Goal: Task Accomplishment & Management: Use online tool/utility

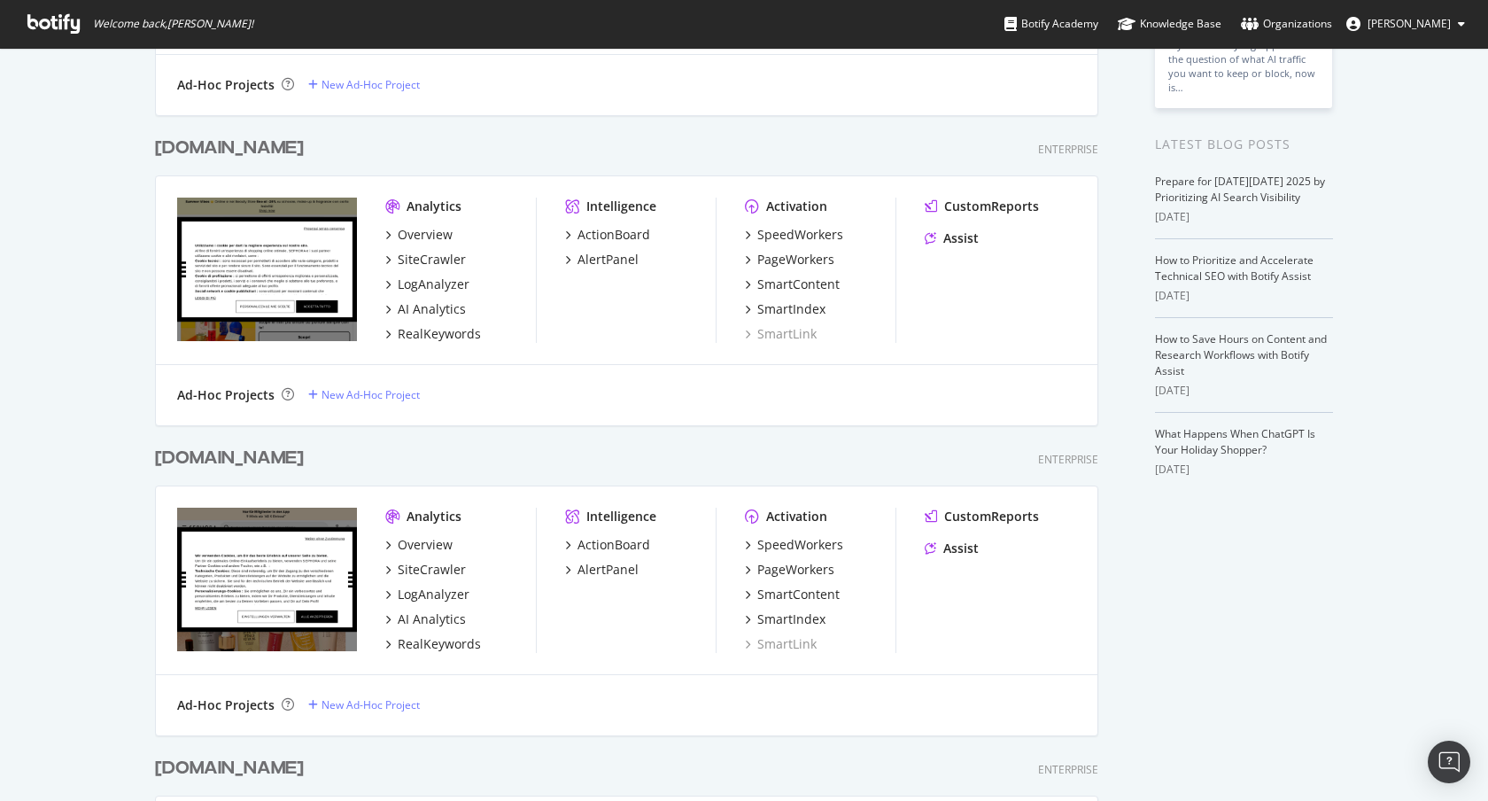
scroll to position [310, 0]
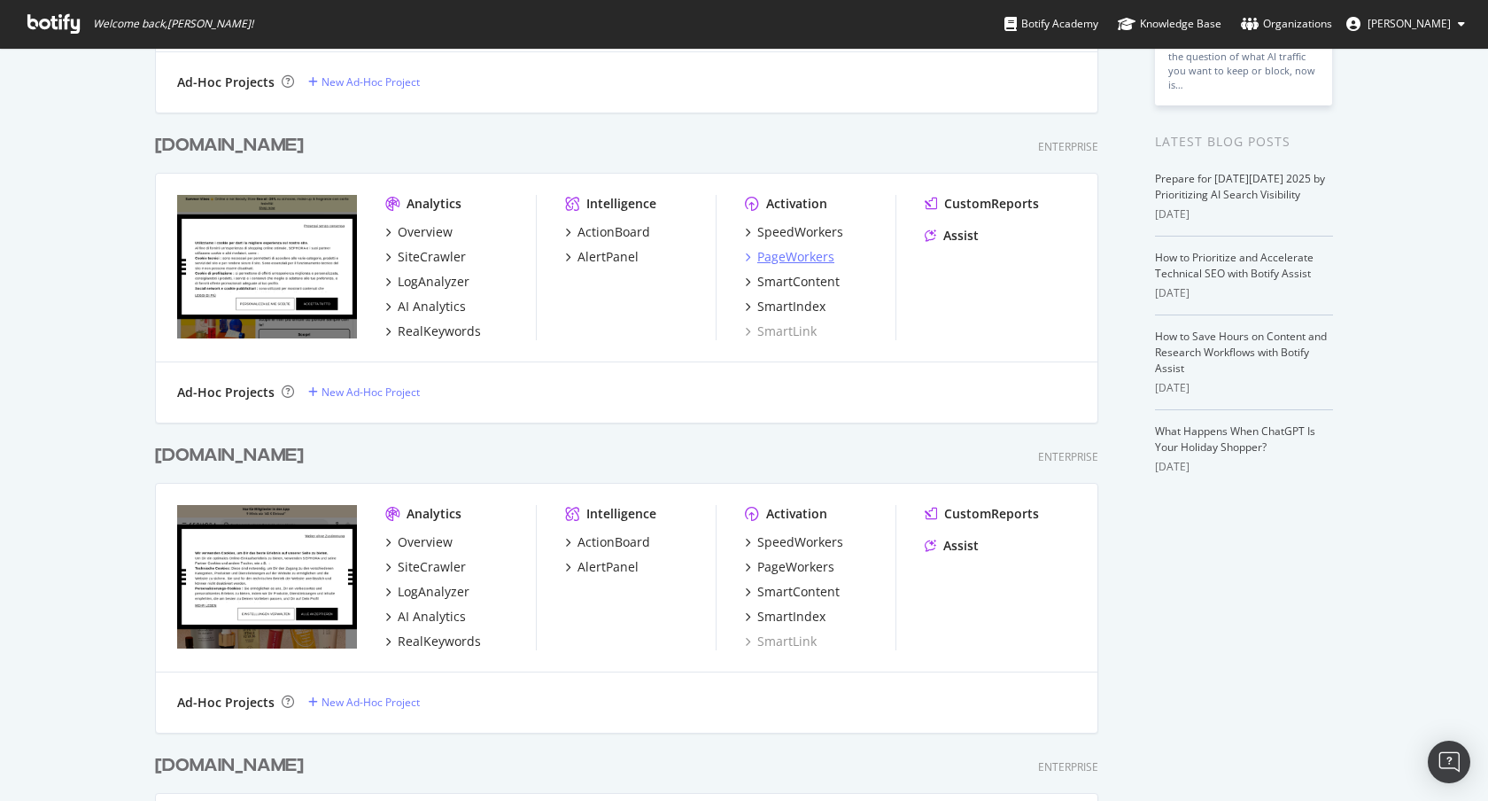
click at [815, 261] on div "PageWorkers" at bounding box center [795, 257] width 77 height 18
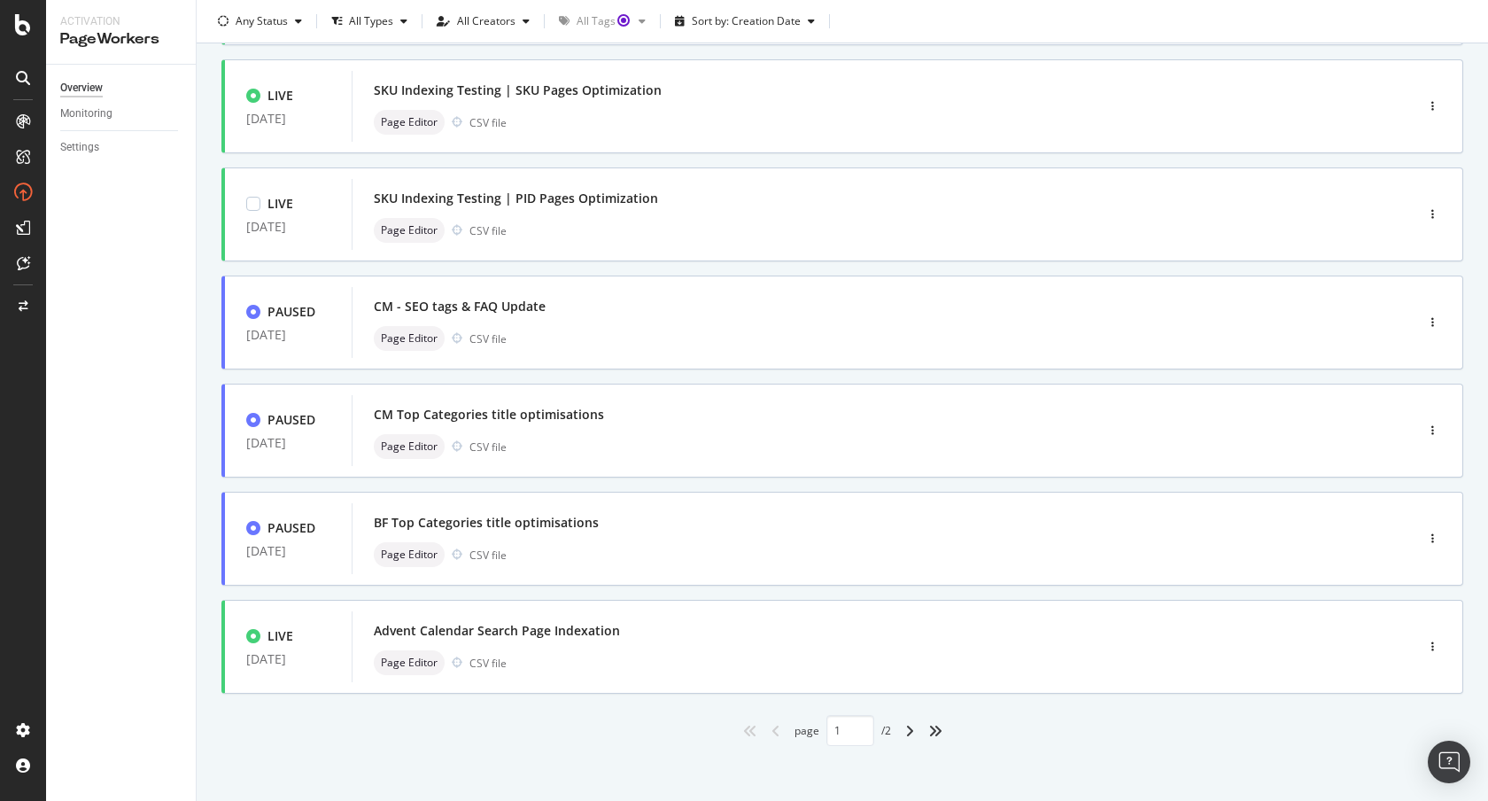
scroll to position [541, 0]
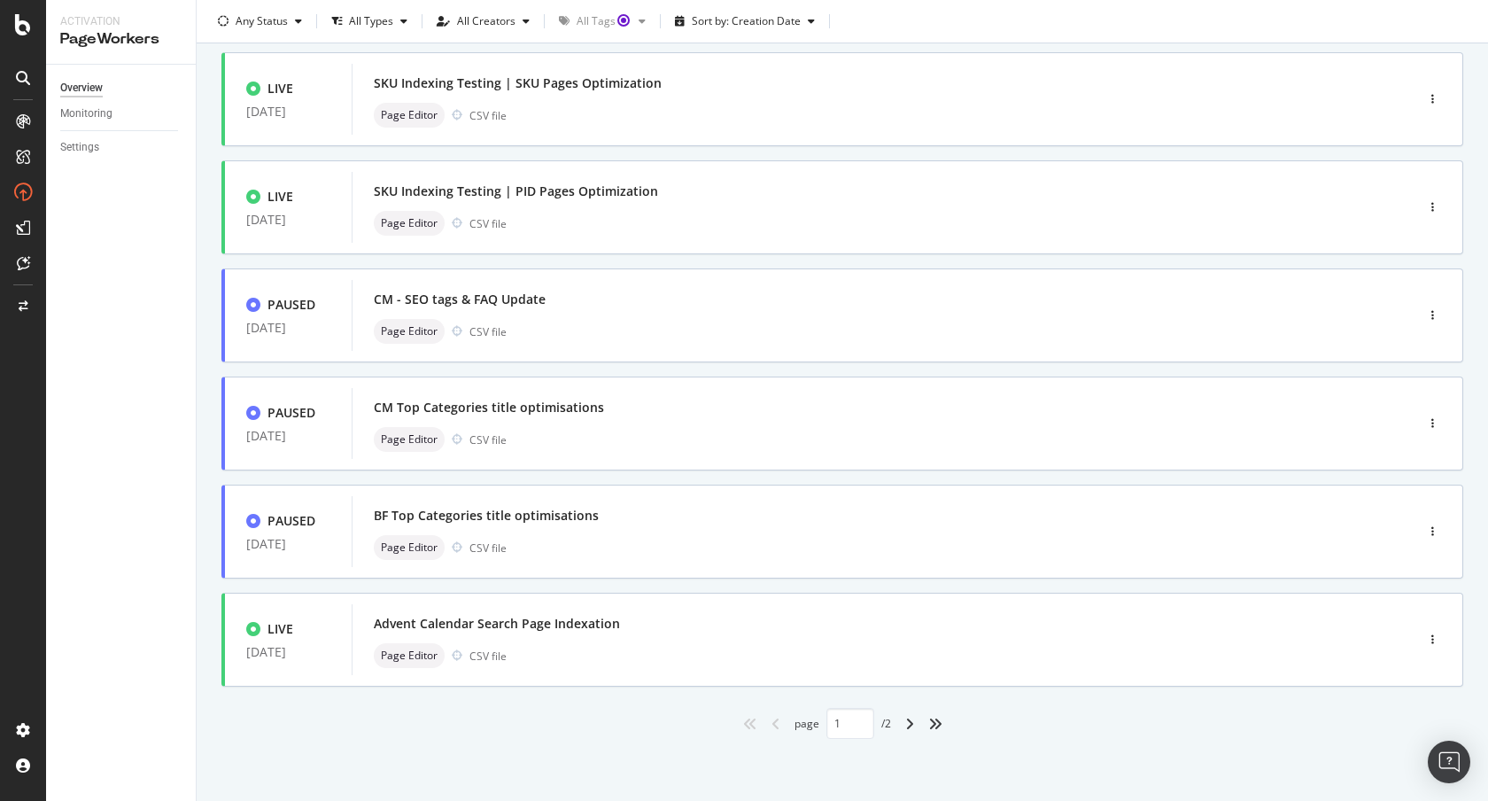
click at [584, 586] on div "LIVE [DATE] PDP | Headings Optimization MakeUp Page Editor CSV file LIVE [DATE]…" at bounding box center [842, 179] width 1242 height 1119
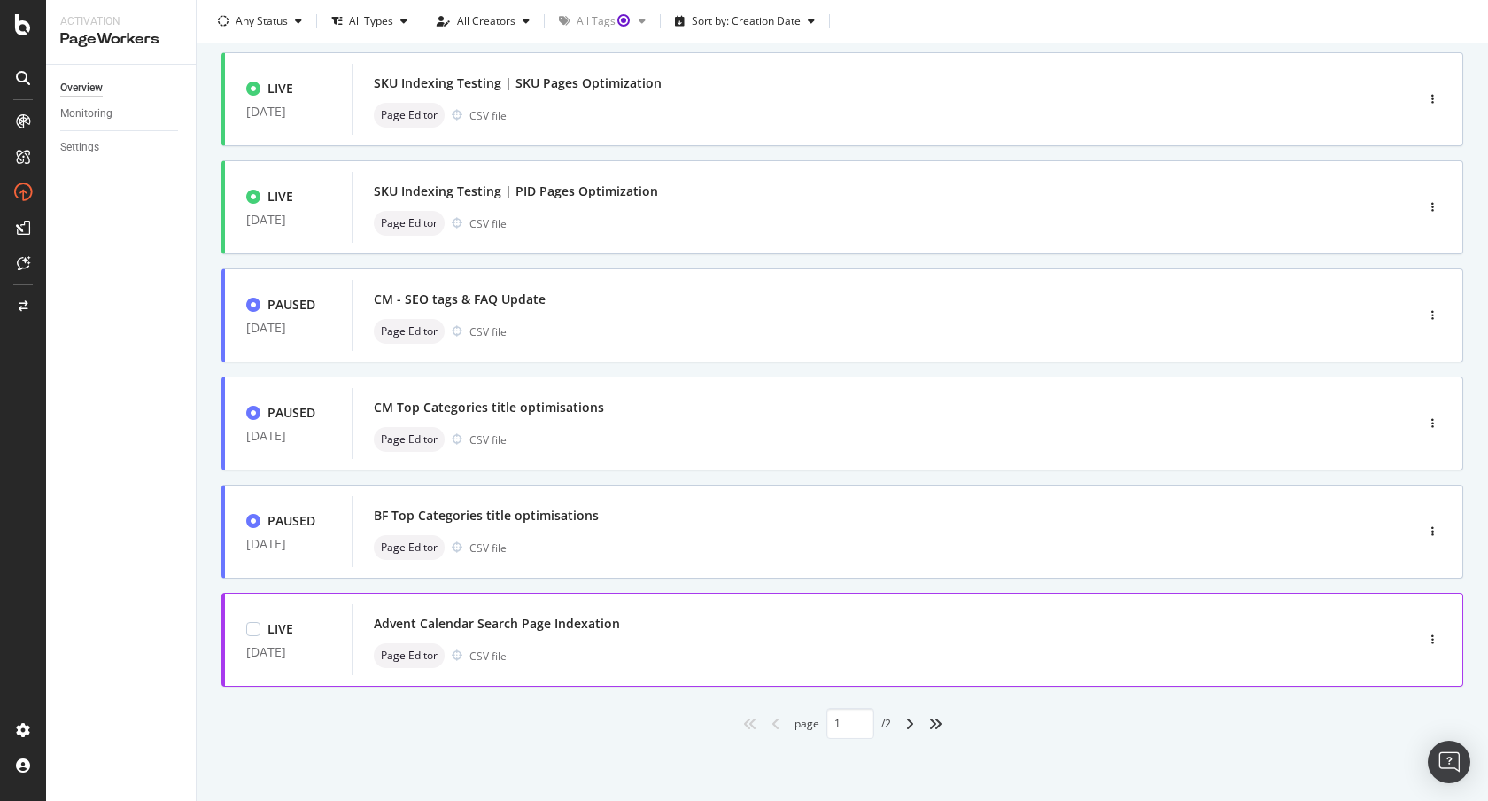
click at [580, 640] on div "Advent Calendar Search Page Indexation Page Editor CSV file" at bounding box center [856, 639] width 965 height 57
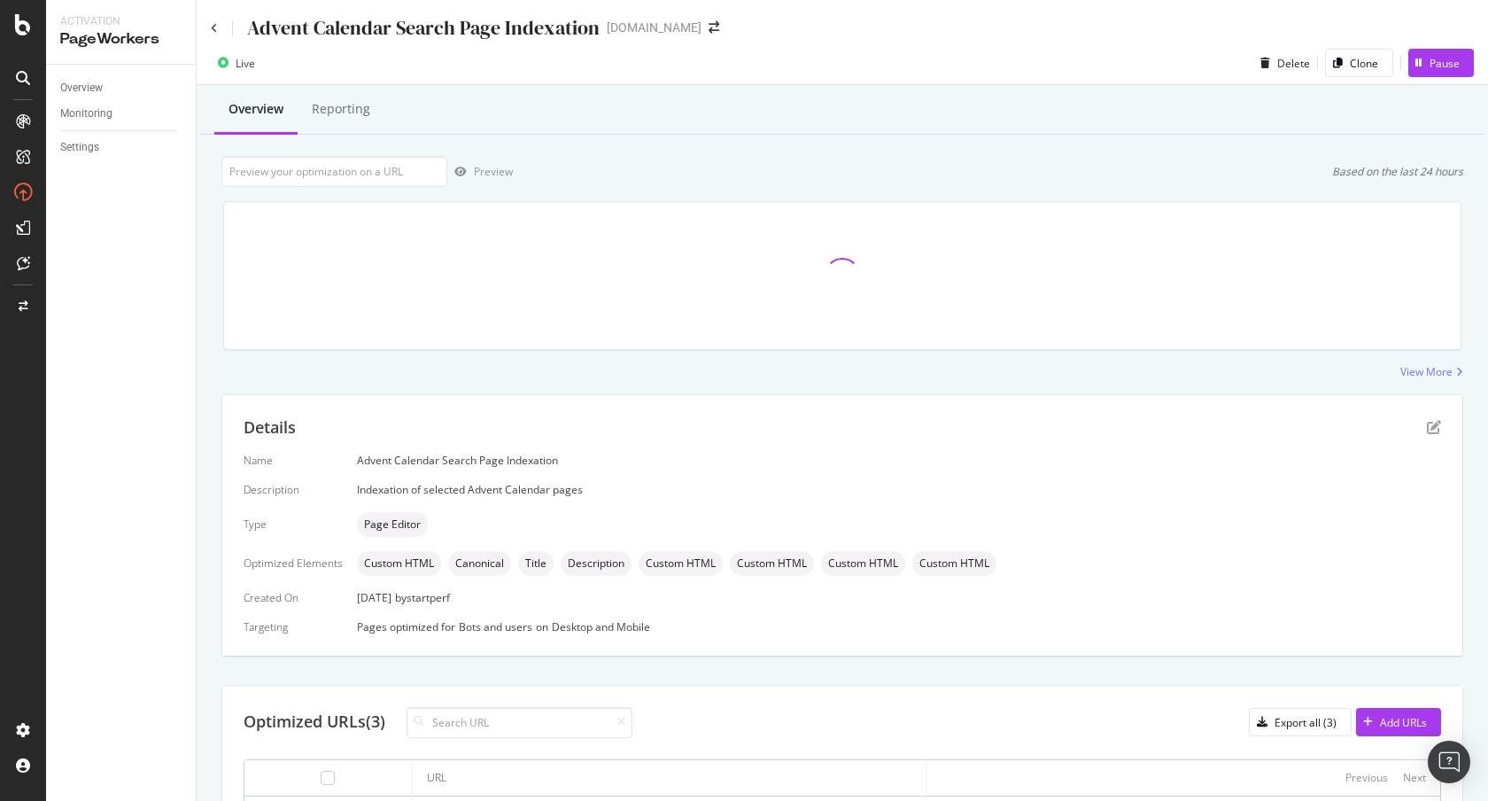
scroll to position [174, 0]
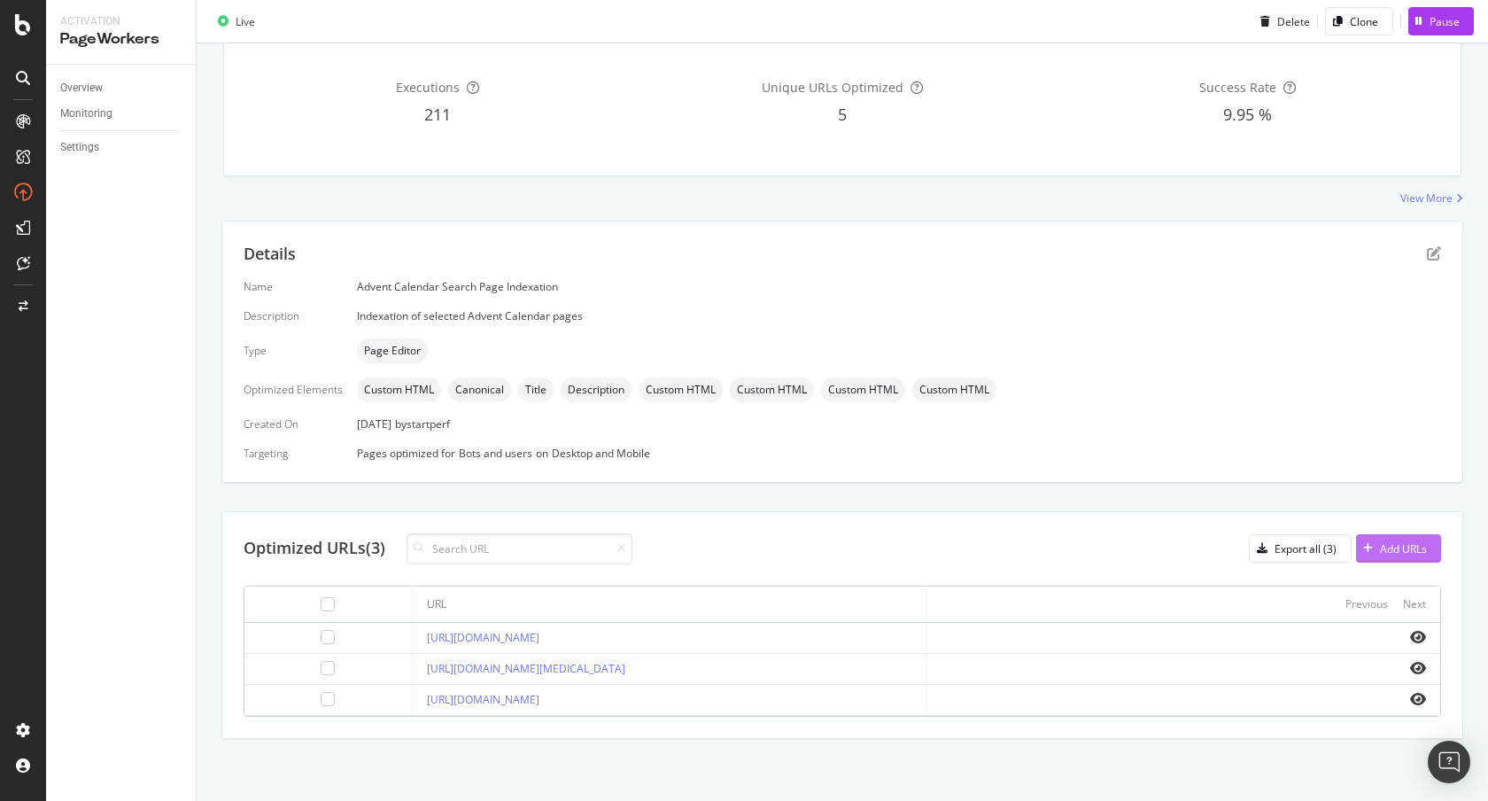
click at [1397, 553] on div "Add URLs" at bounding box center [1403, 548] width 47 height 15
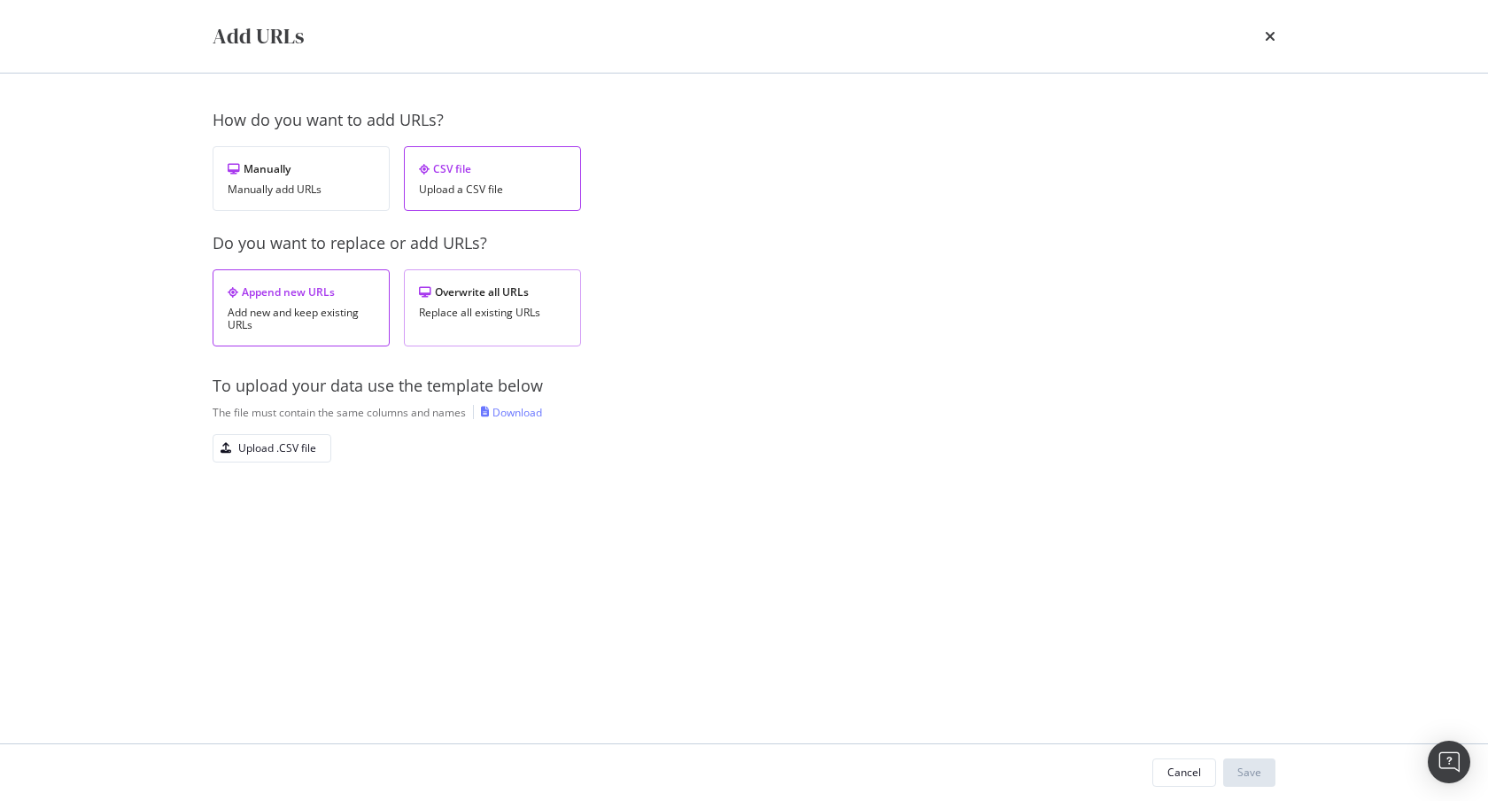
click at [468, 303] on div "Overwrite all URLs Replace all existing URLs" at bounding box center [492, 307] width 177 height 77
click at [305, 447] on div "Upload .CSV file" at bounding box center [277, 447] width 78 height 15
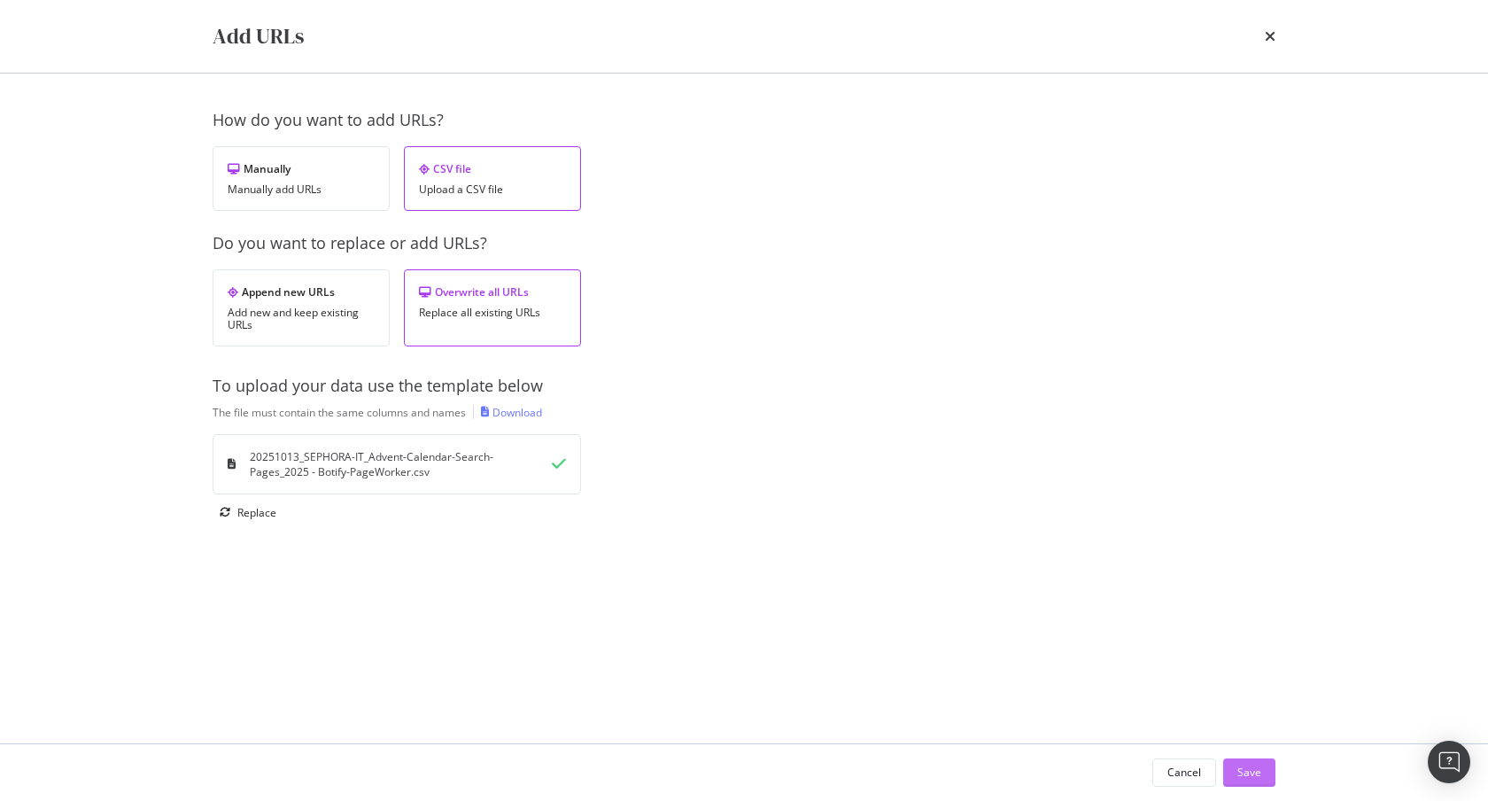
click at [1254, 775] on div "Save" at bounding box center [1249, 771] width 24 height 15
